Goal: Transaction & Acquisition: Purchase product/service

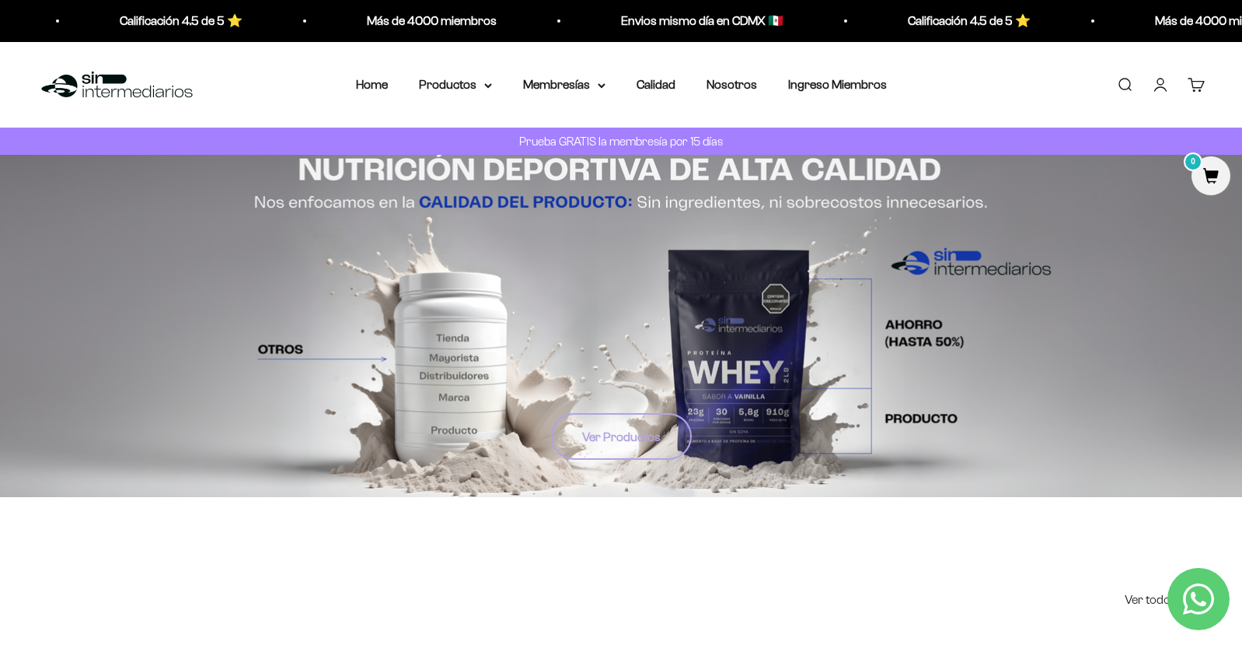
click at [605, 433] on link "Ver Productos" at bounding box center [621, 436] width 141 height 47
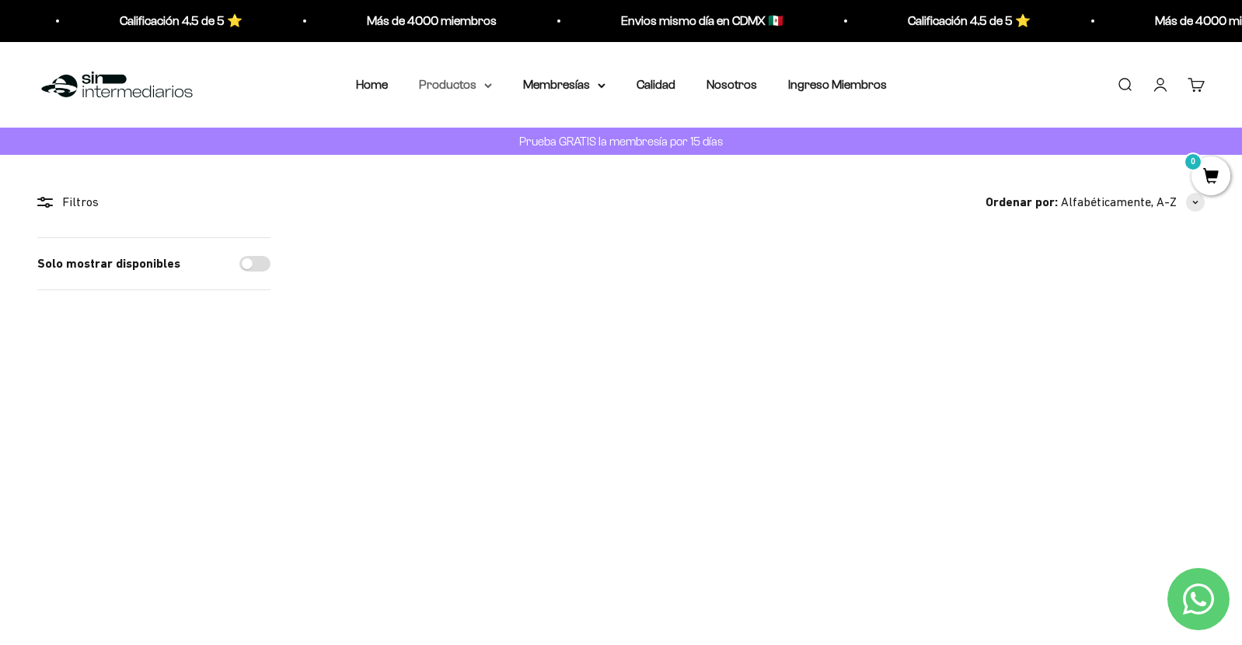
click at [477, 82] on summary "Productos" at bounding box center [455, 85] width 73 height 20
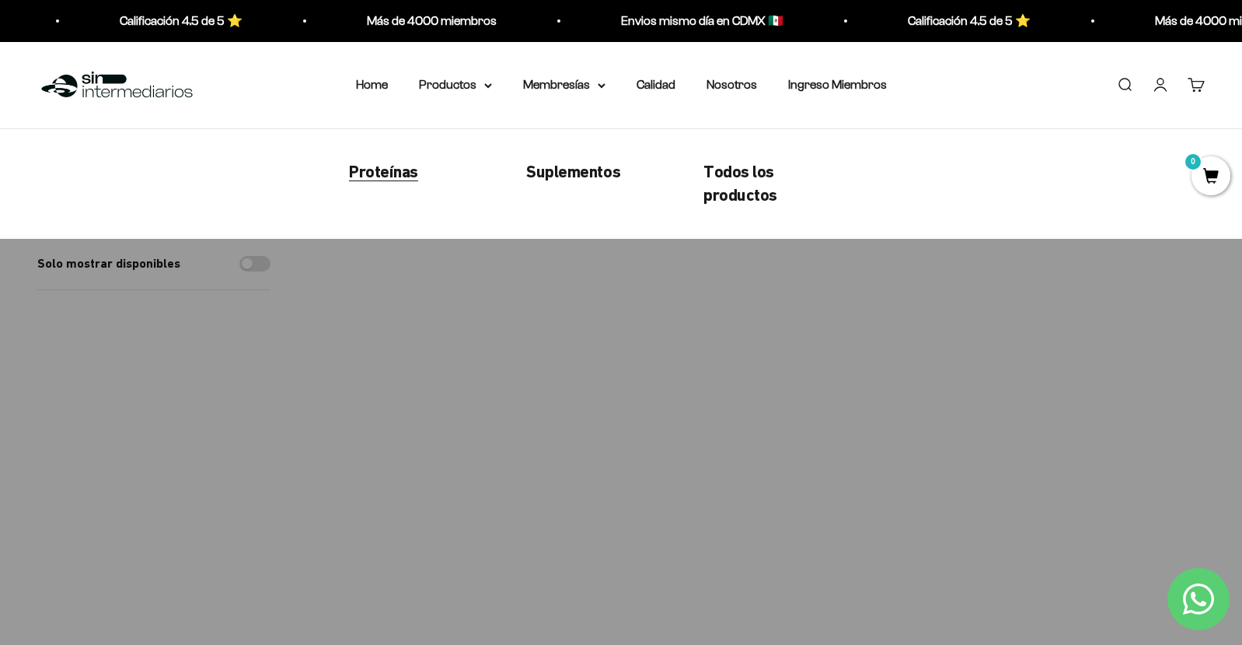
click at [389, 169] on span "Proteínas" at bounding box center [383, 170] width 69 height 19
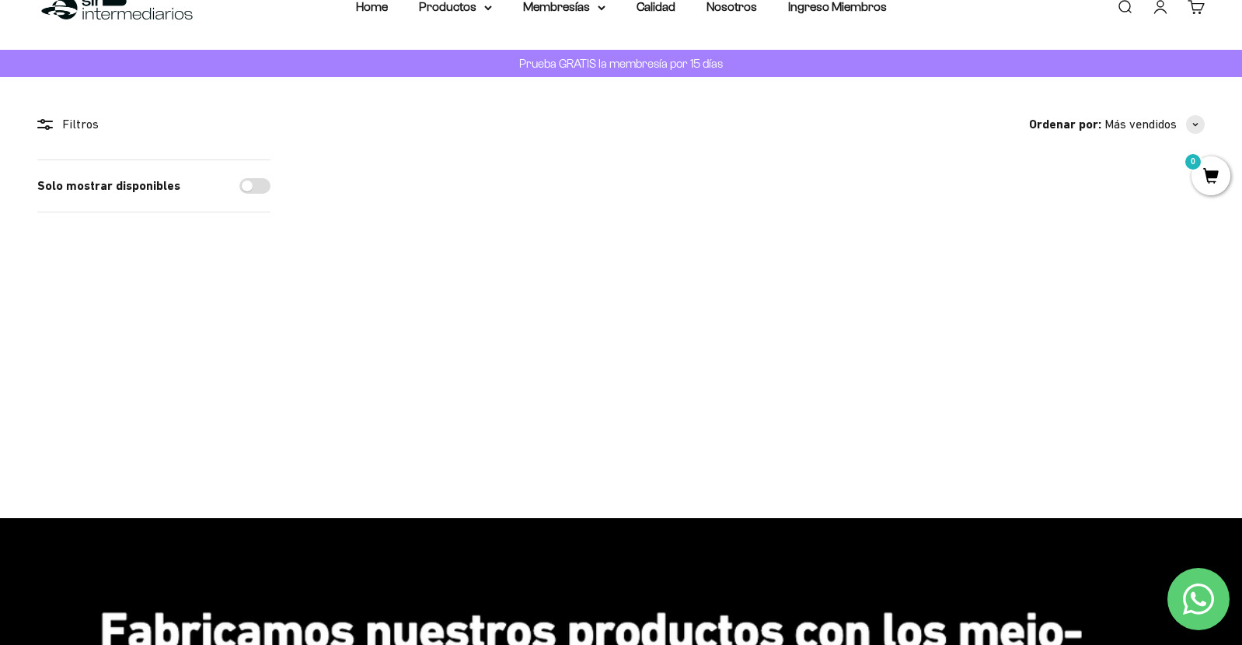
scroll to position [80, 0]
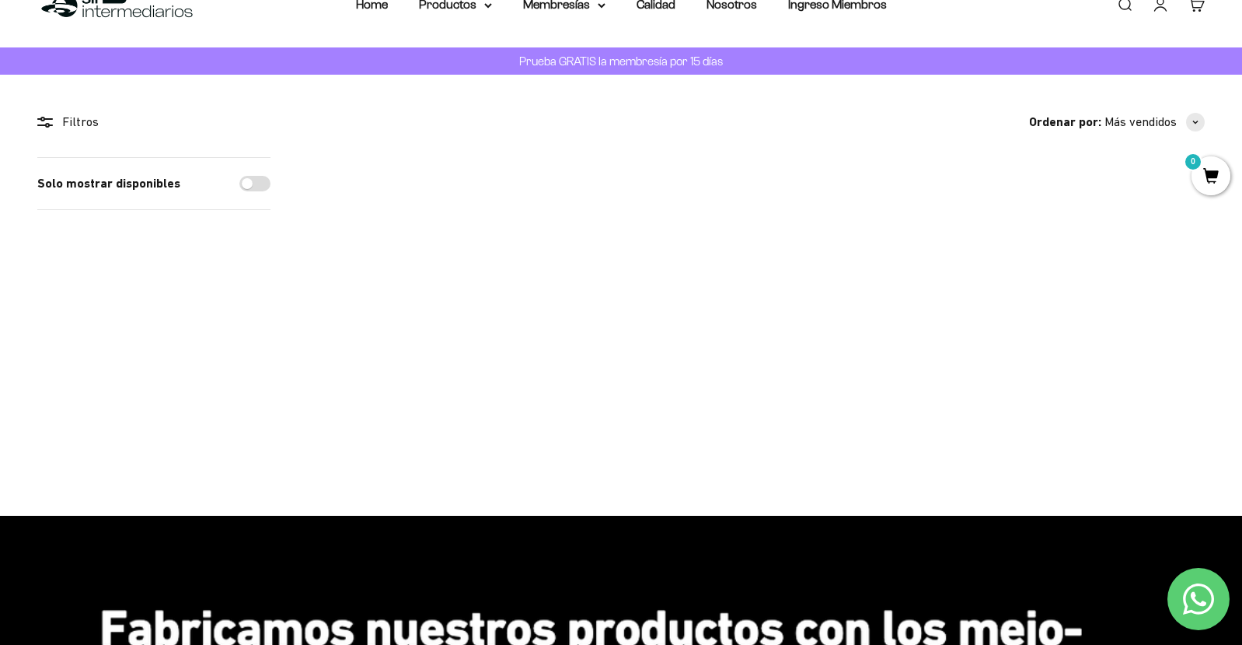
click at [770, 271] on img at bounding box center [756, 239] width 165 height 165
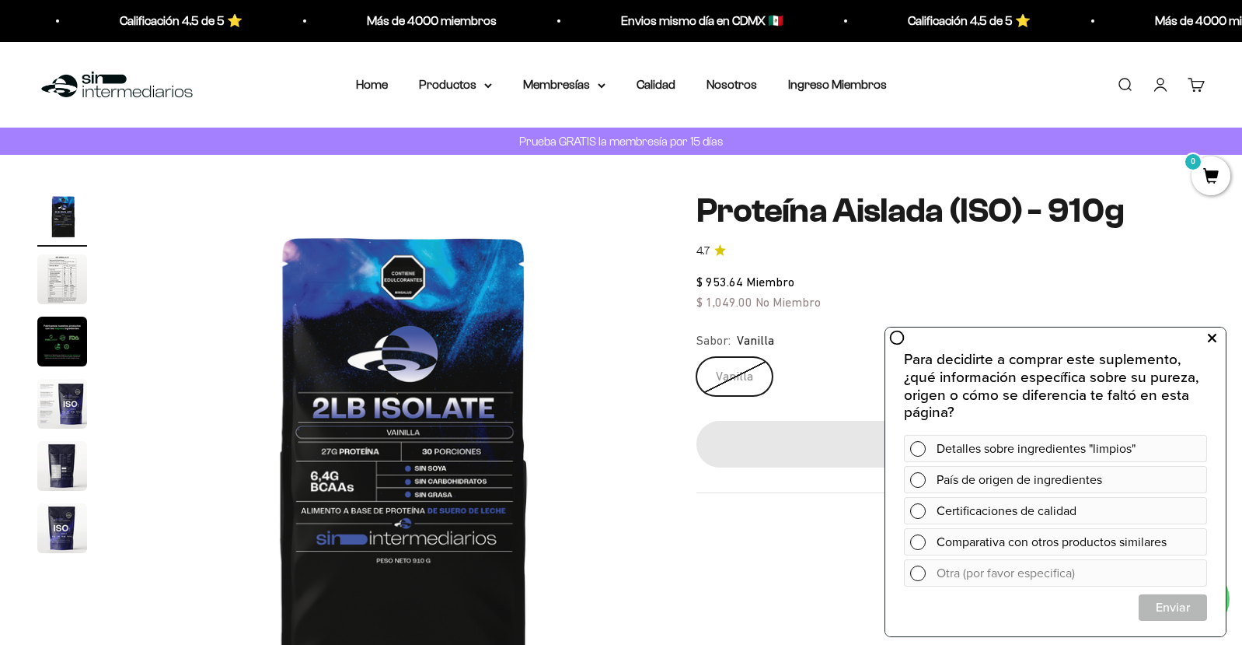
click at [1216, 340] on icon at bounding box center [1212, 338] width 9 height 20
